Goal: Find specific page/section: Find specific page/section

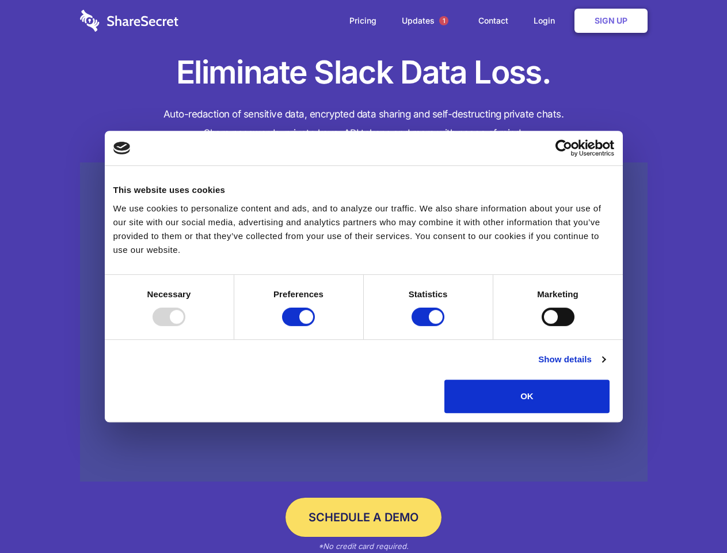
click at [185, 326] on div at bounding box center [169, 316] width 33 height 18
click at [315, 326] on input "Preferences" at bounding box center [298, 316] width 33 height 18
checkbox input "false"
click at [429, 326] on input "Statistics" at bounding box center [428, 316] width 33 height 18
checkbox input "false"
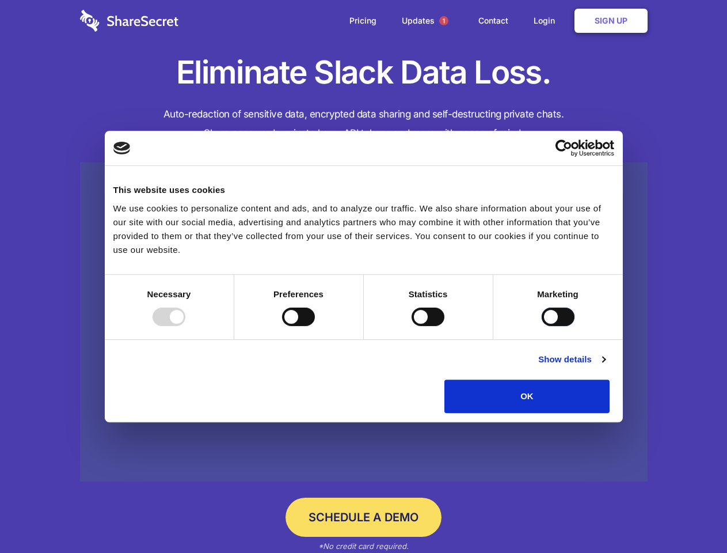
click at [542, 326] on input "Marketing" at bounding box center [558, 316] width 33 height 18
checkbox input "true"
click at [605, 366] on link "Show details" at bounding box center [571, 359] width 67 height 14
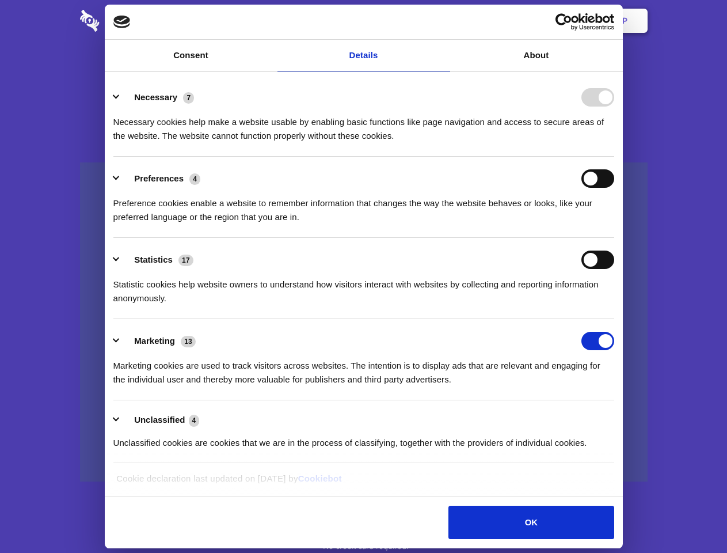
click at [614, 157] on li "Necessary 7 Necessary cookies help make a website usable by enabling basic func…" at bounding box center [363, 115] width 501 height 81
click at [443, 21] on span "1" at bounding box center [443, 20] width 9 height 9
